Goal: Task Accomplishment & Management: Manage account settings

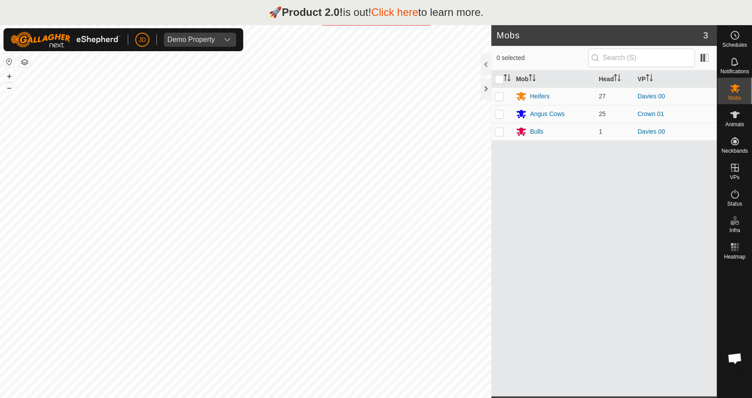
click at [386, 13] on link "Click here" at bounding box center [394, 12] width 47 height 12
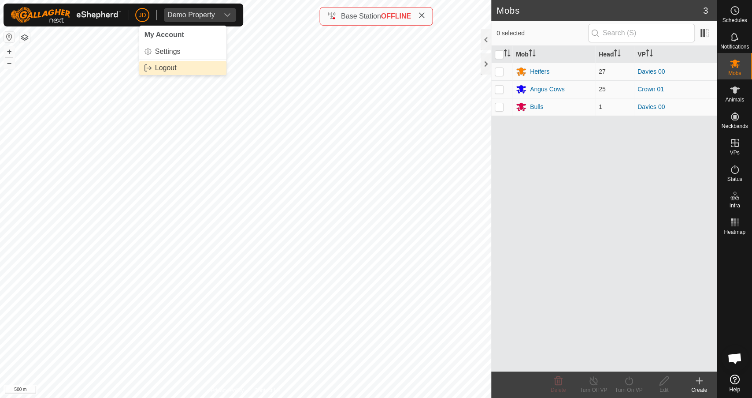
click at [181, 69] on link "Logout" at bounding box center [182, 68] width 87 height 14
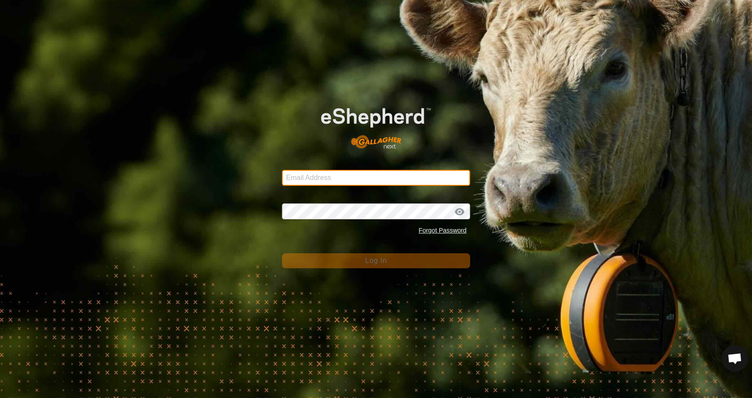
type input "john.doe@gmail.com"
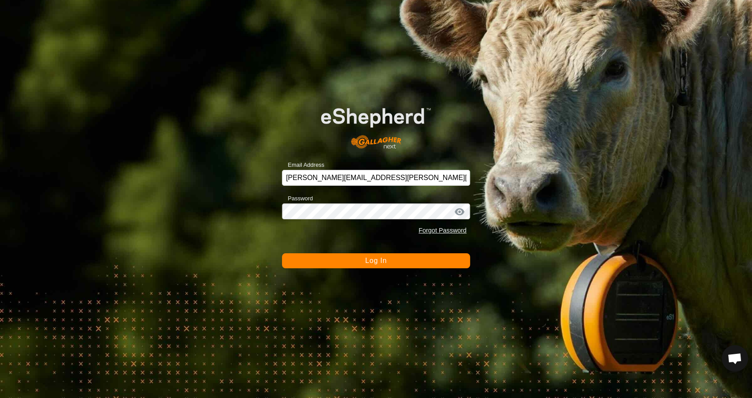
click at [375, 261] on span "Log In" at bounding box center [376, 259] width 22 height 7
